Goal: Transaction & Acquisition: Purchase product/service

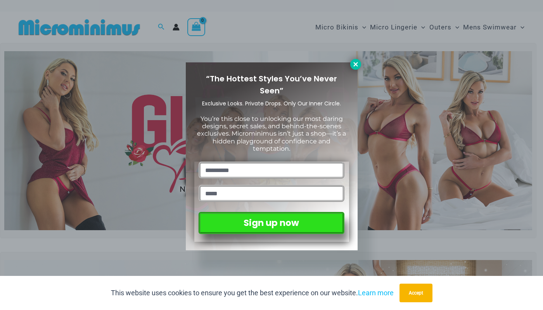
click at [358, 67] on icon at bounding box center [355, 64] width 7 height 7
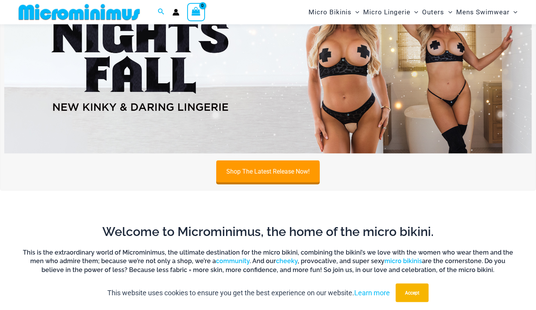
scroll to position [280, 0]
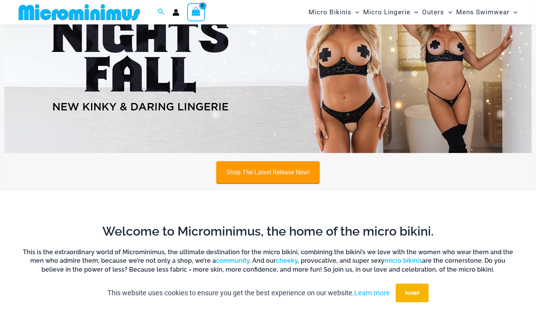
click at [295, 174] on link "Shop The Latest Release Now!" at bounding box center [268, 172] width 104 height 22
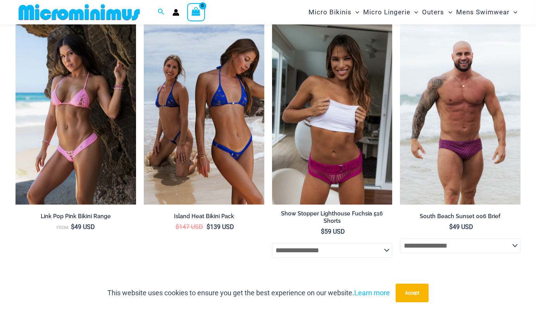
scroll to position [1303, 0]
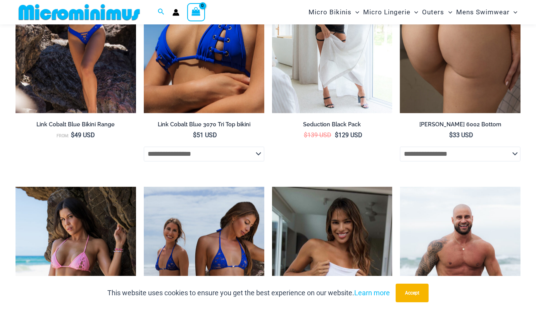
click at [444, 105] on img at bounding box center [460, 23] width 121 height 181
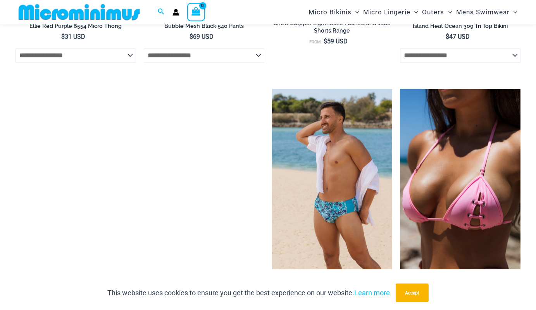
scroll to position [1712, 0]
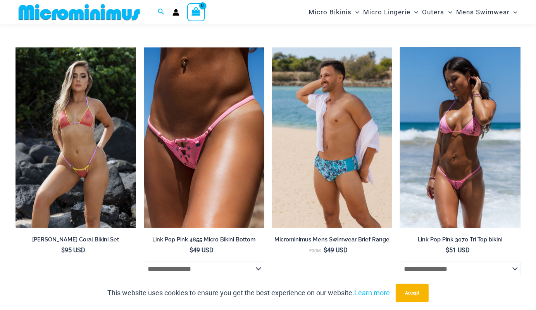
click at [455, 167] on img at bounding box center [460, 137] width 121 height 181
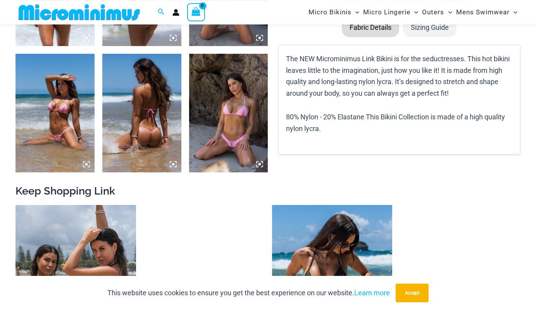
scroll to position [525, 0]
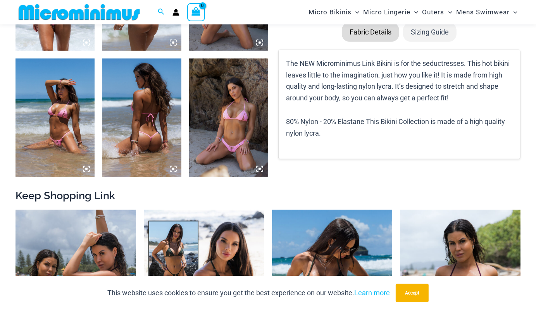
click at [252, 137] on img at bounding box center [228, 118] width 79 height 119
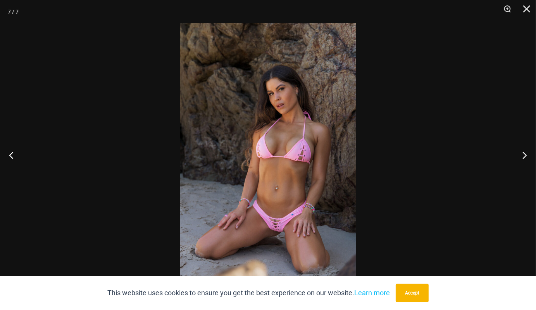
click at [252, 137] on img at bounding box center [268, 155] width 176 height 264
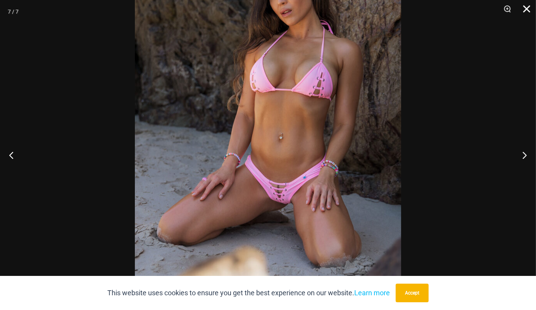
click at [528, 6] on button "Close" at bounding box center [523, 11] width 19 height 23
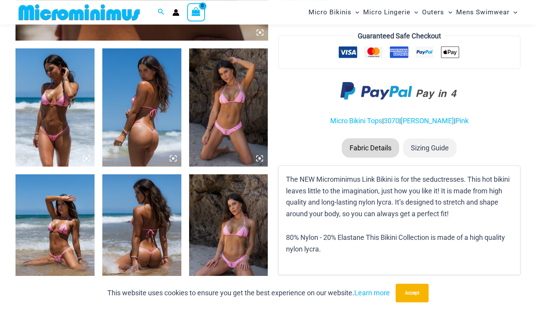
scroll to position [280, 0]
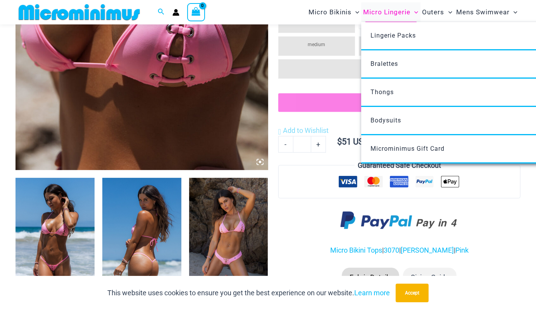
click at [398, 10] on span "Micro Lingerie" at bounding box center [386, 12] width 47 height 20
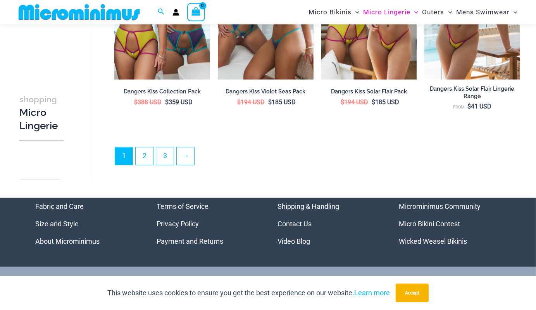
scroll to position [1759, 0]
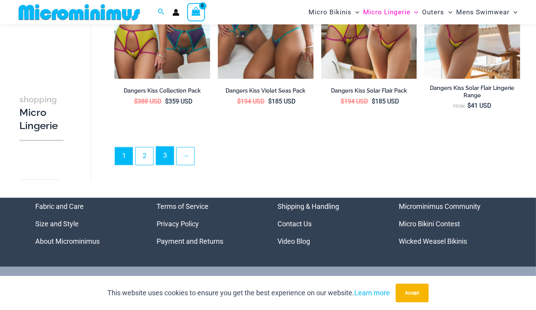
click at [174, 156] on link "3" at bounding box center [164, 156] width 17 height 18
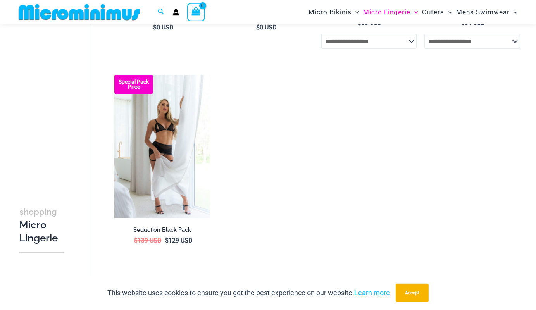
scroll to position [444, 0]
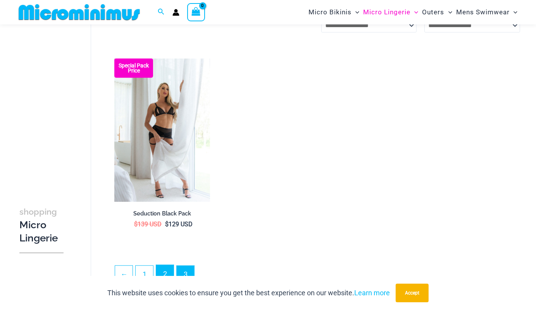
click at [167, 269] on link "2" at bounding box center [164, 274] width 17 height 18
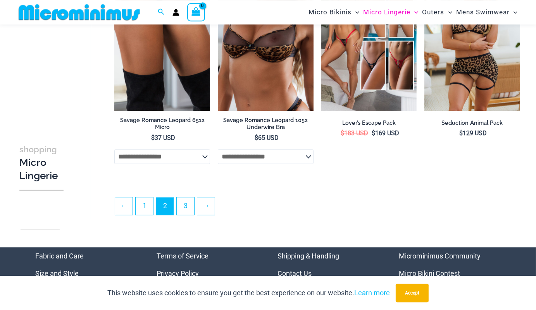
scroll to position [1720, 0]
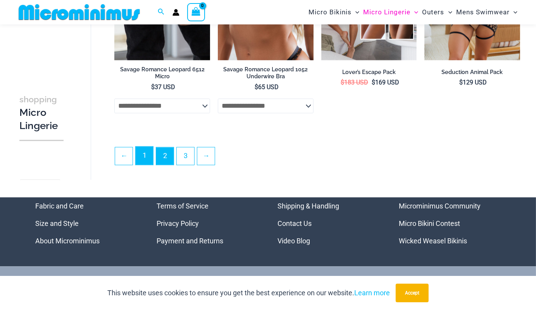
click at [142, 157] on link "1" at bounding box center [144, 156] width 17 height 18
